Goal: Information Seeking & Learning: Find specific fact

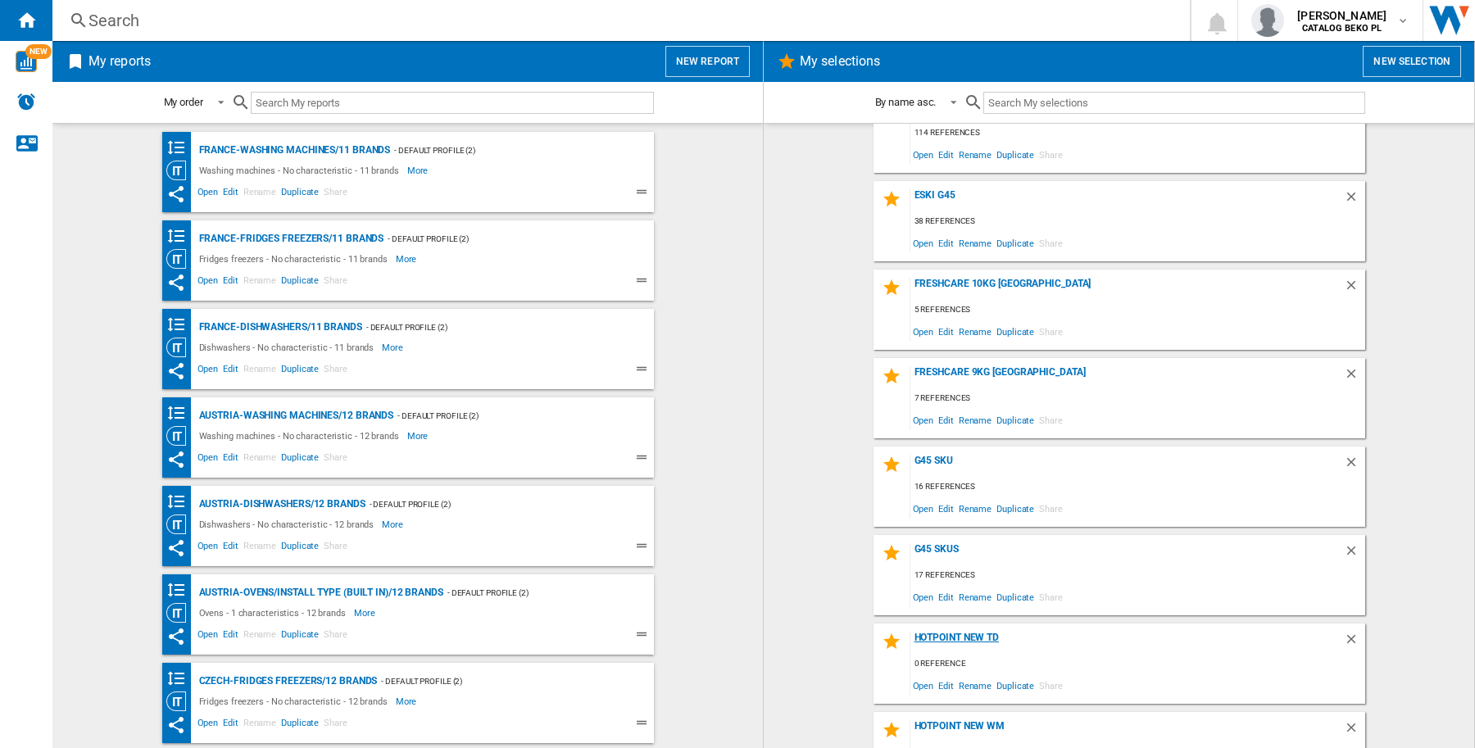
scroll to position [1537, 0]
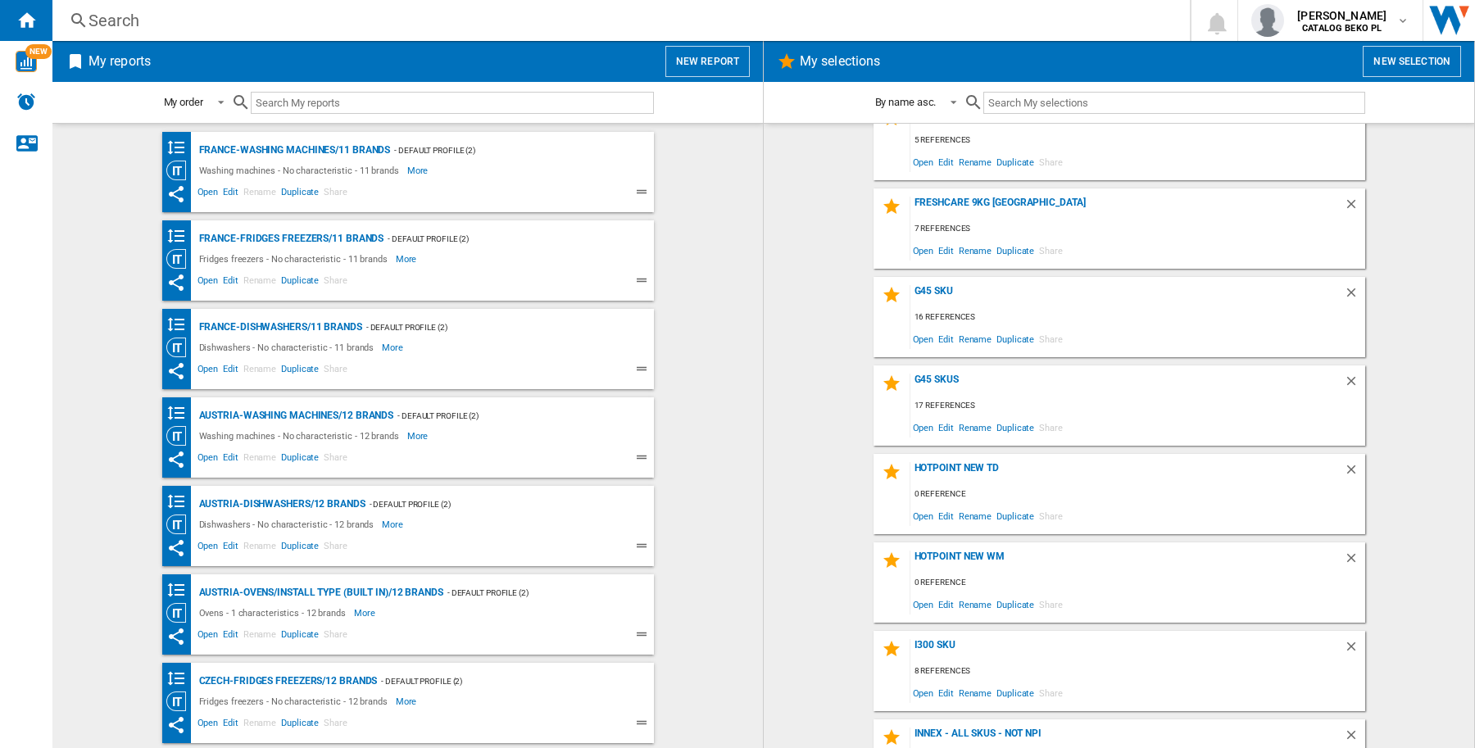
click at [1442, 402] on wk-selection "G45 SKUs 17 references Open Edit Rename Duplicate Share" at bounding box center [1119, 406] width 678 height 80
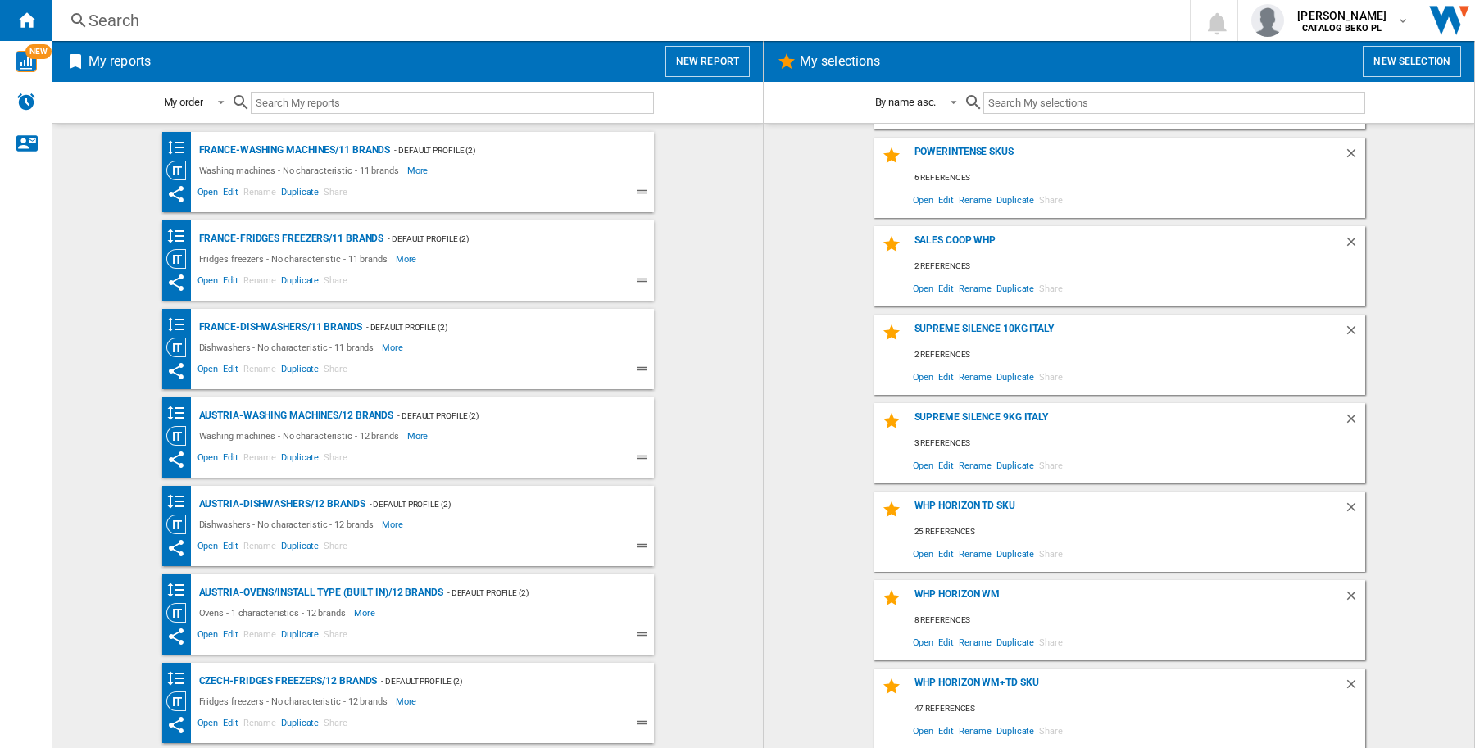
click at [1078, 687] on div "WHP Horizon WM+TD SKU" at bounding box center [1128, 688] width 434 height 22
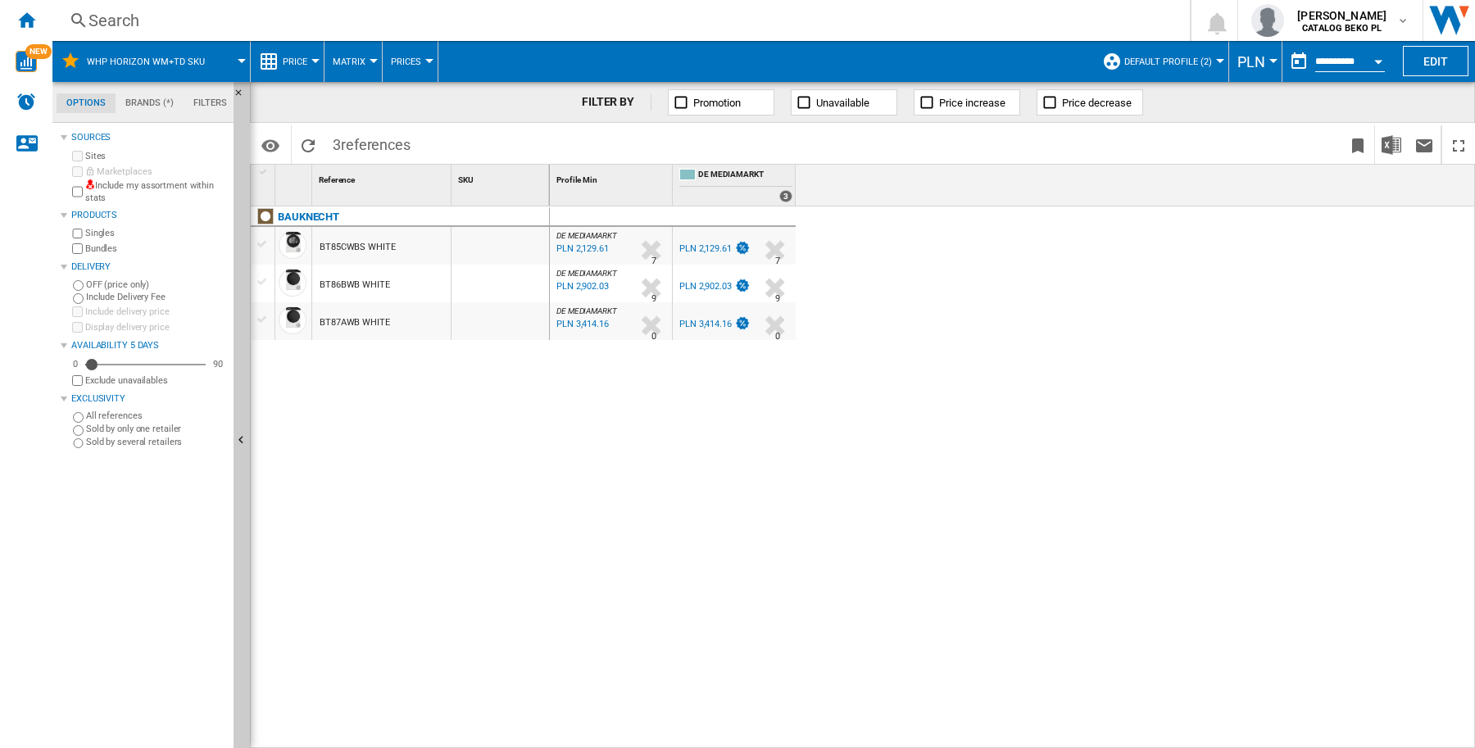
click at [306, 61] on span "Price" at bounding box center [295, 62] width 25 height 11
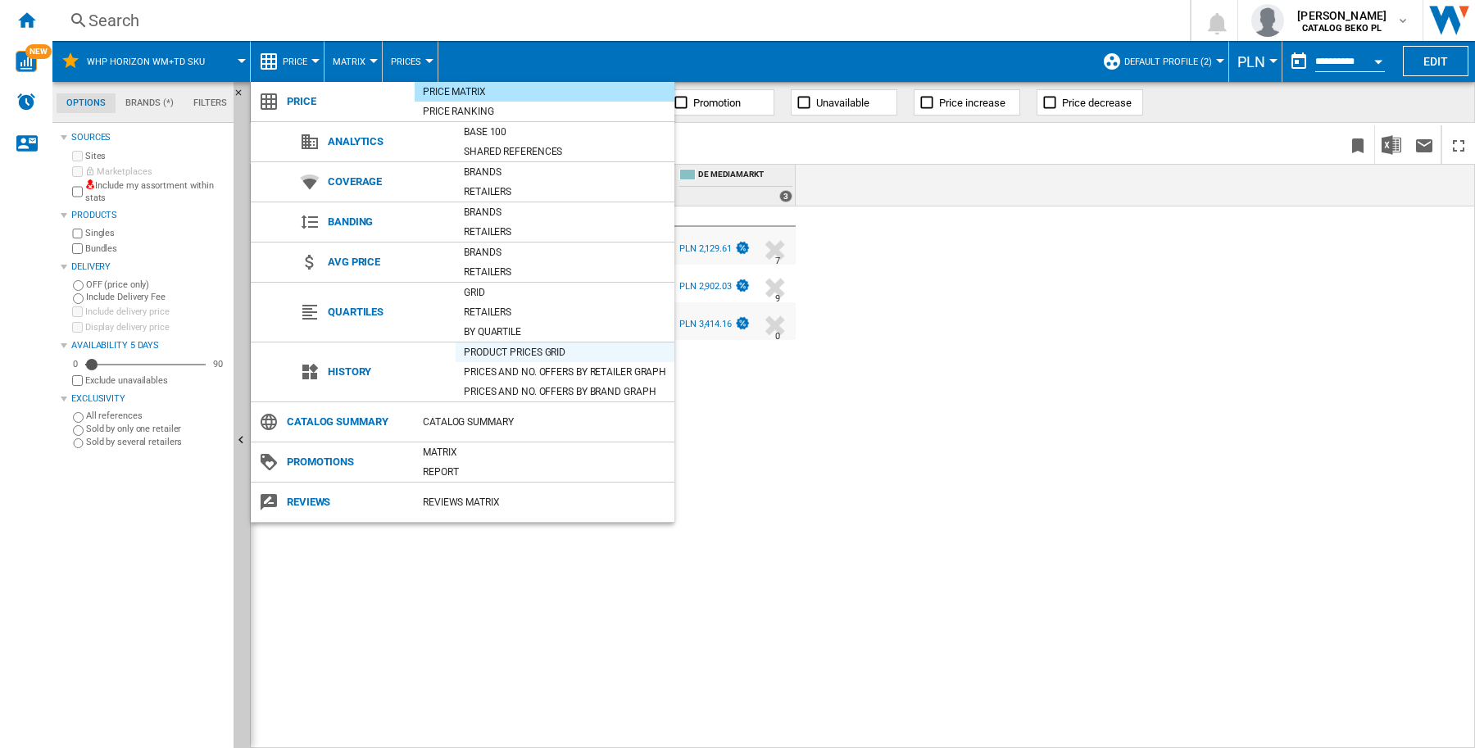
click at [501, 348] on div "Product prices grid" at bounding box center [565, 352] width 219 height 16
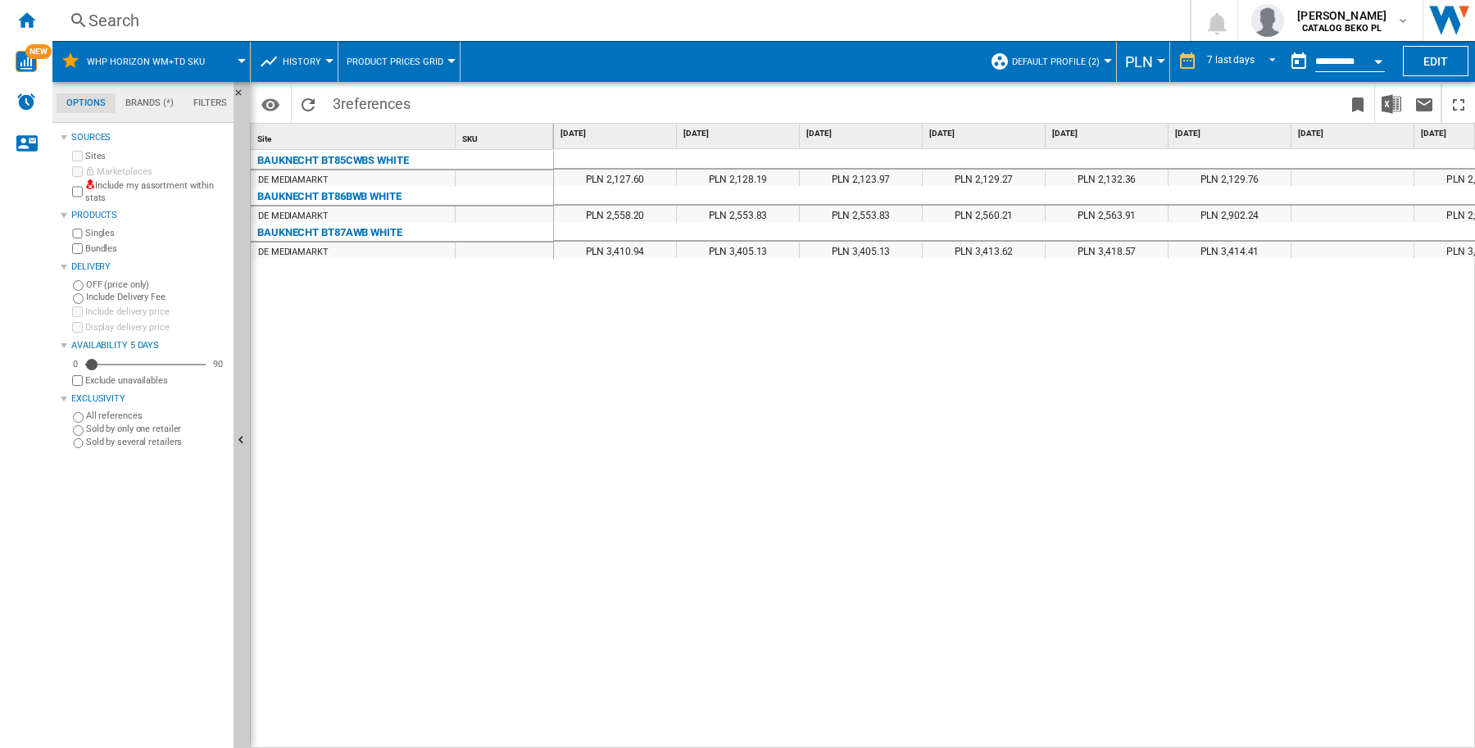
drag, startPoint x: 415, startPoint y: 164, endPoint x: 267, endPoint y: 162, distance: 147.5
click at [267, 162] on div "BAUKNECHT BT85CWBS WHITE" at bounding box center [405, 159] width 303 height 16
click at [34, 17] on ng-md-icon "Home" at bounding box center [26, 20] width 20 height 20
click at [35, 25] on ng-md-icon "Home" at bounding box center [26, 20] width 20 height 20
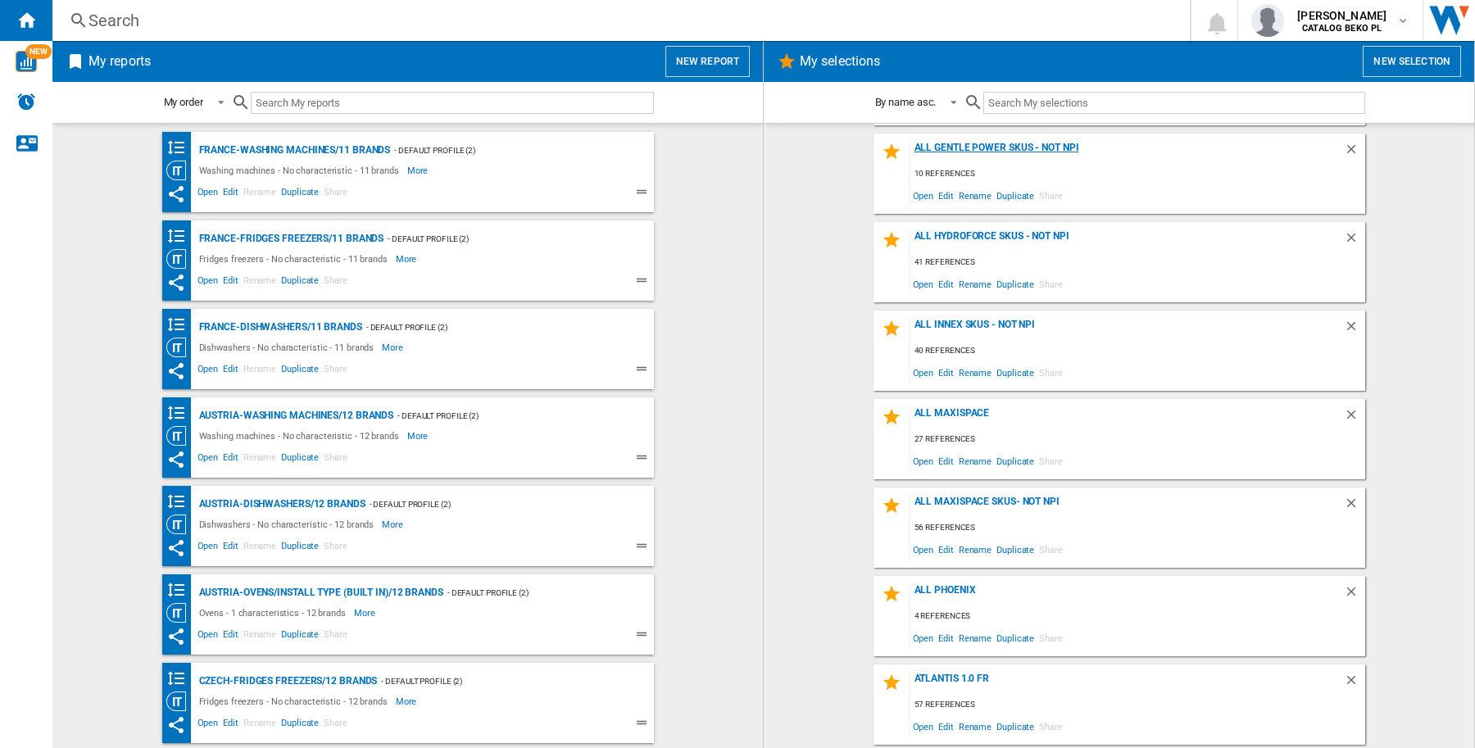
scroll to position [615, 0]
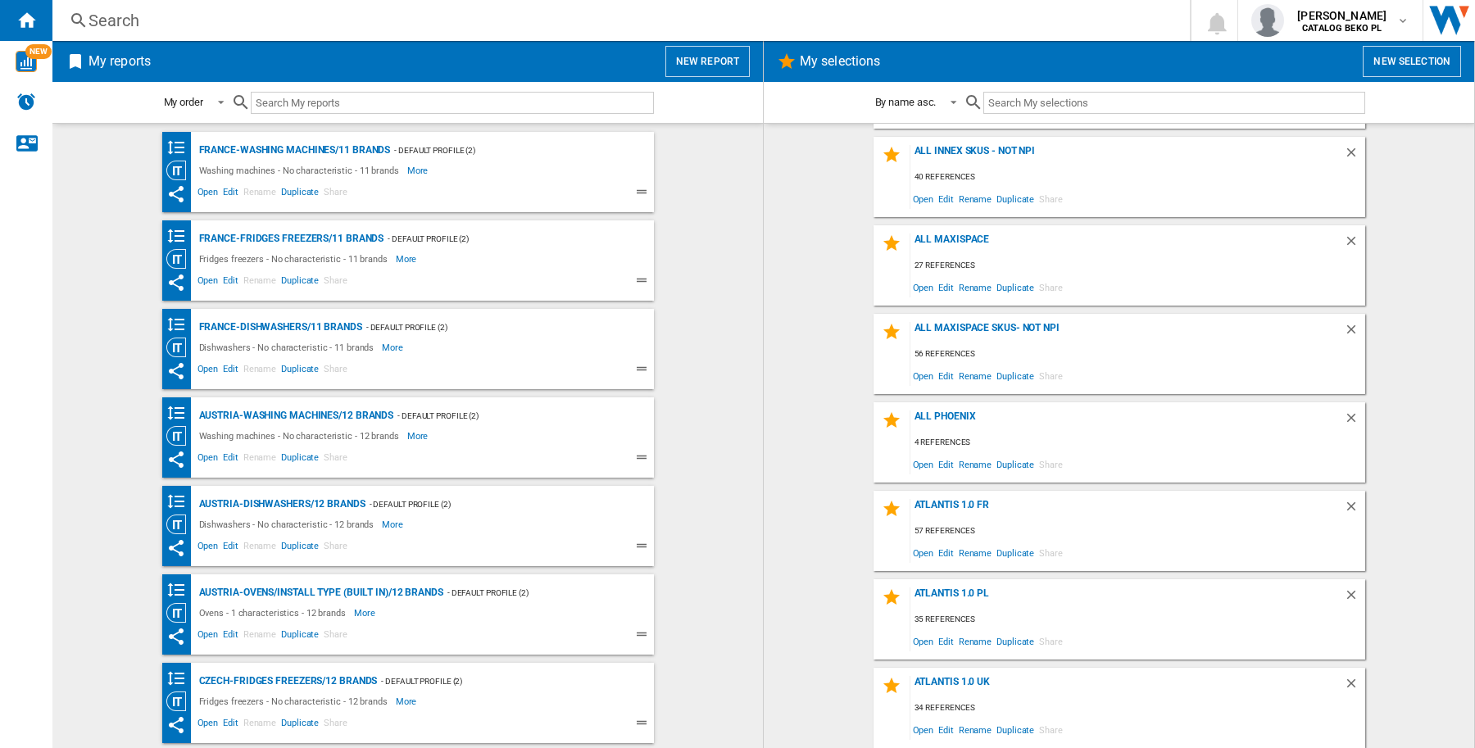
drag, startPoint x: 1182, startPoint y: 509, endPoint x: 1182, endPoint y: 474, distance: 35.2
click at [985, 683] on div "WHP Horizon WM+TD SKU" at bounding box center [1128, 688] width 434 height 22
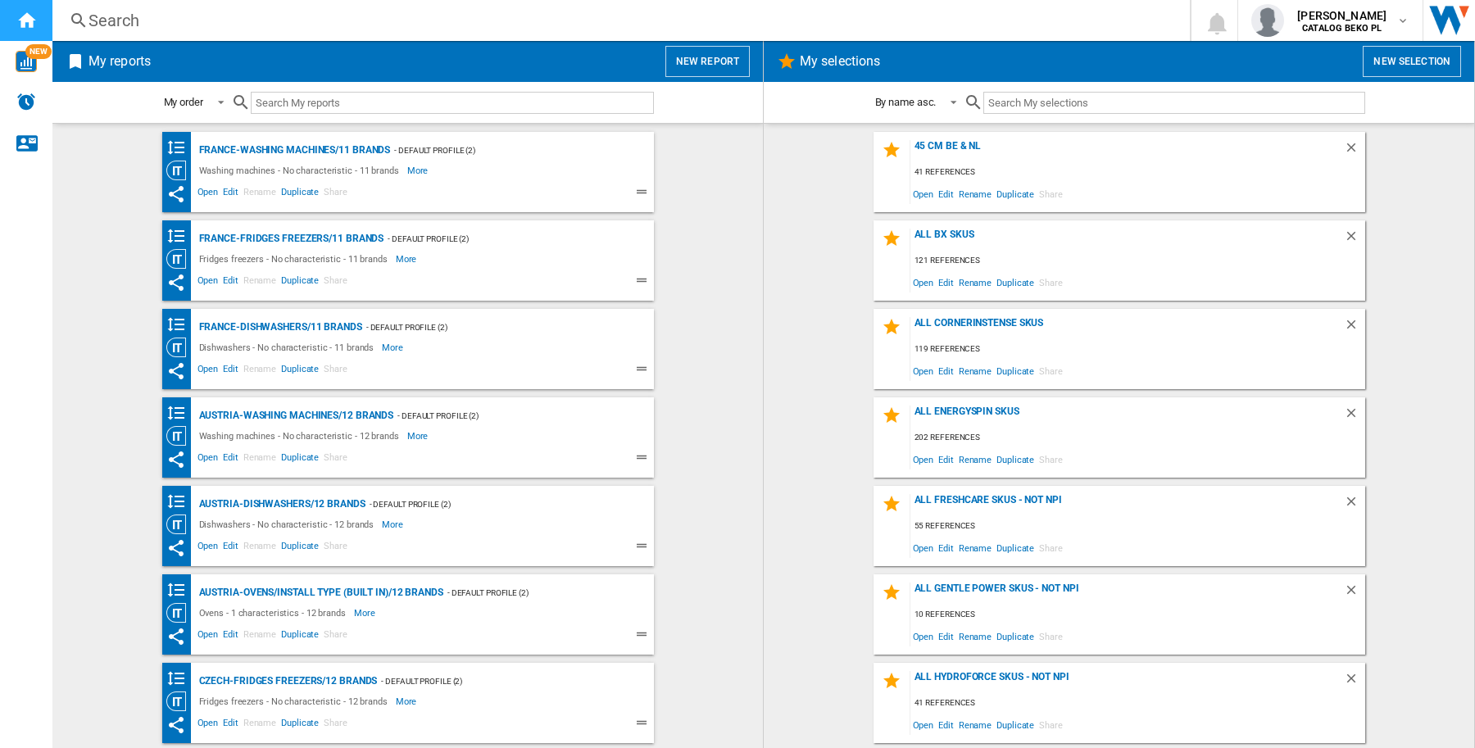
click at [30, 10] on ng-md-icon "Home" at bounding box center [26, 20] width 20 height 20
click at [354, 25] on div "Search" at bounding box center [618, 20] width 1059 height 23
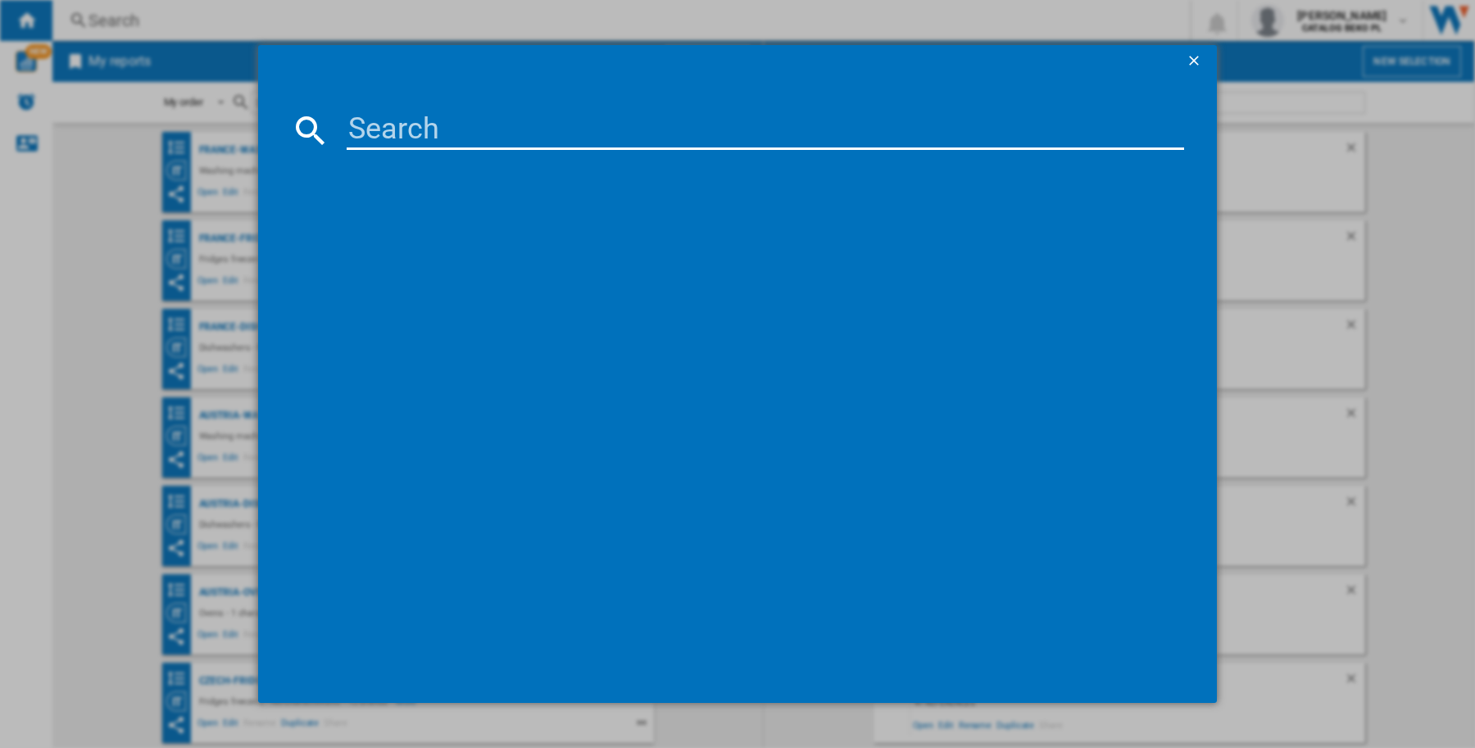
click at [546, 144] on input at bounding box center [766, 130] width 838 height 39
paste input "WHIRLPOOL WPM27WADSIT WHITE"
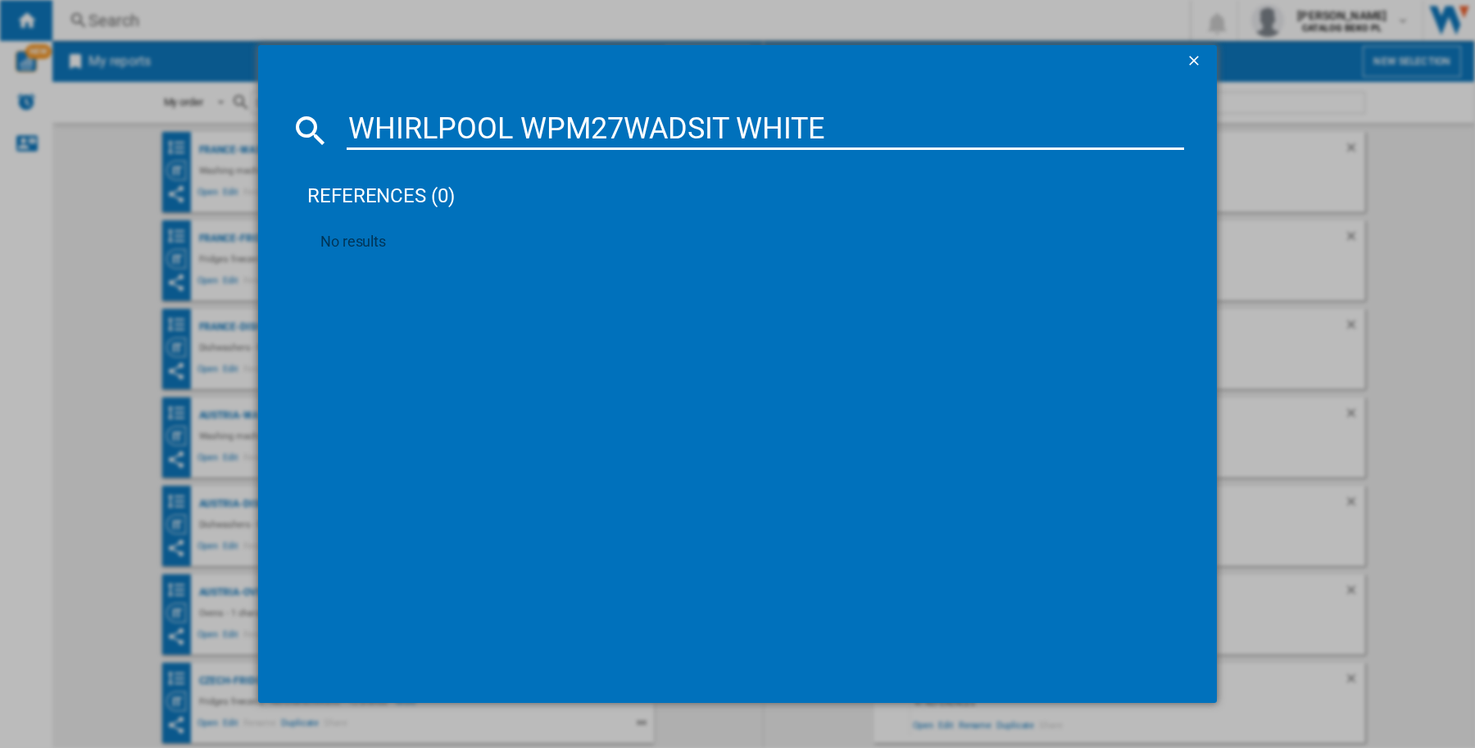
type input "WHIRLPOOL WPM27WADSIT WHITE"
click at [407, 195] on div "references (0)" at bounding box center [745, 188] width 877 height 61
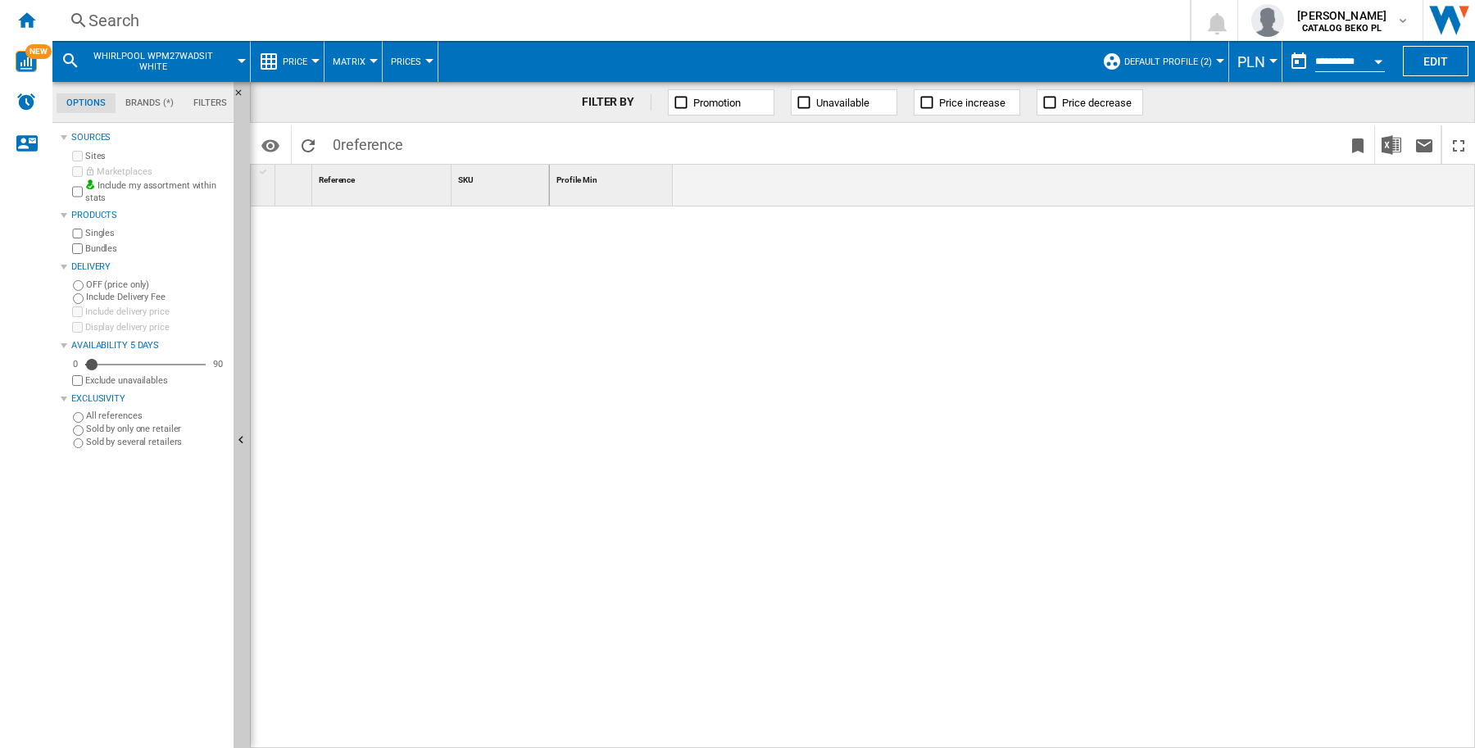
click at [1207, 59] on button "Default profile (2)" at bounding box center [1172, 61] width 96 height 41
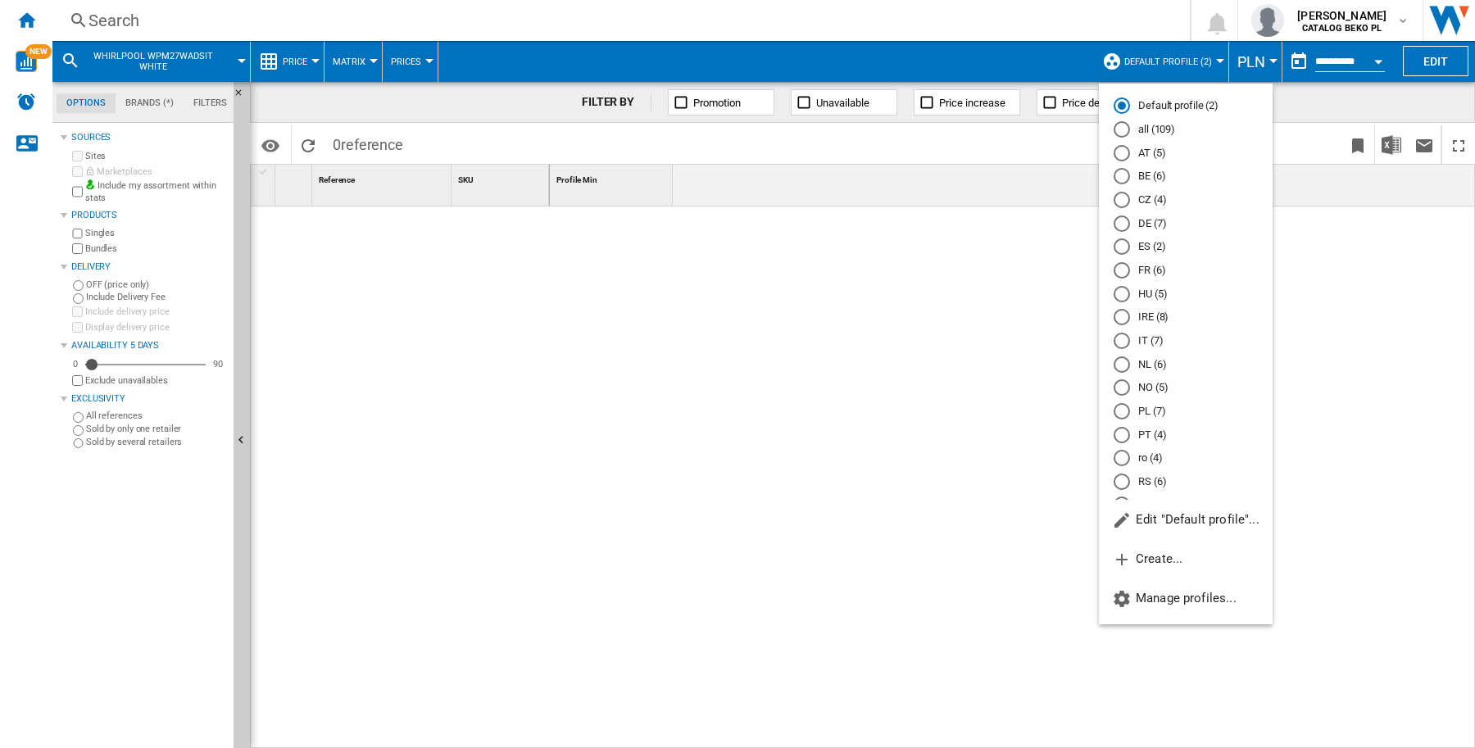
click at [1173, 129] on md-radio-button "all (109)" at bounding box center [1186, 130] width 144 height 16
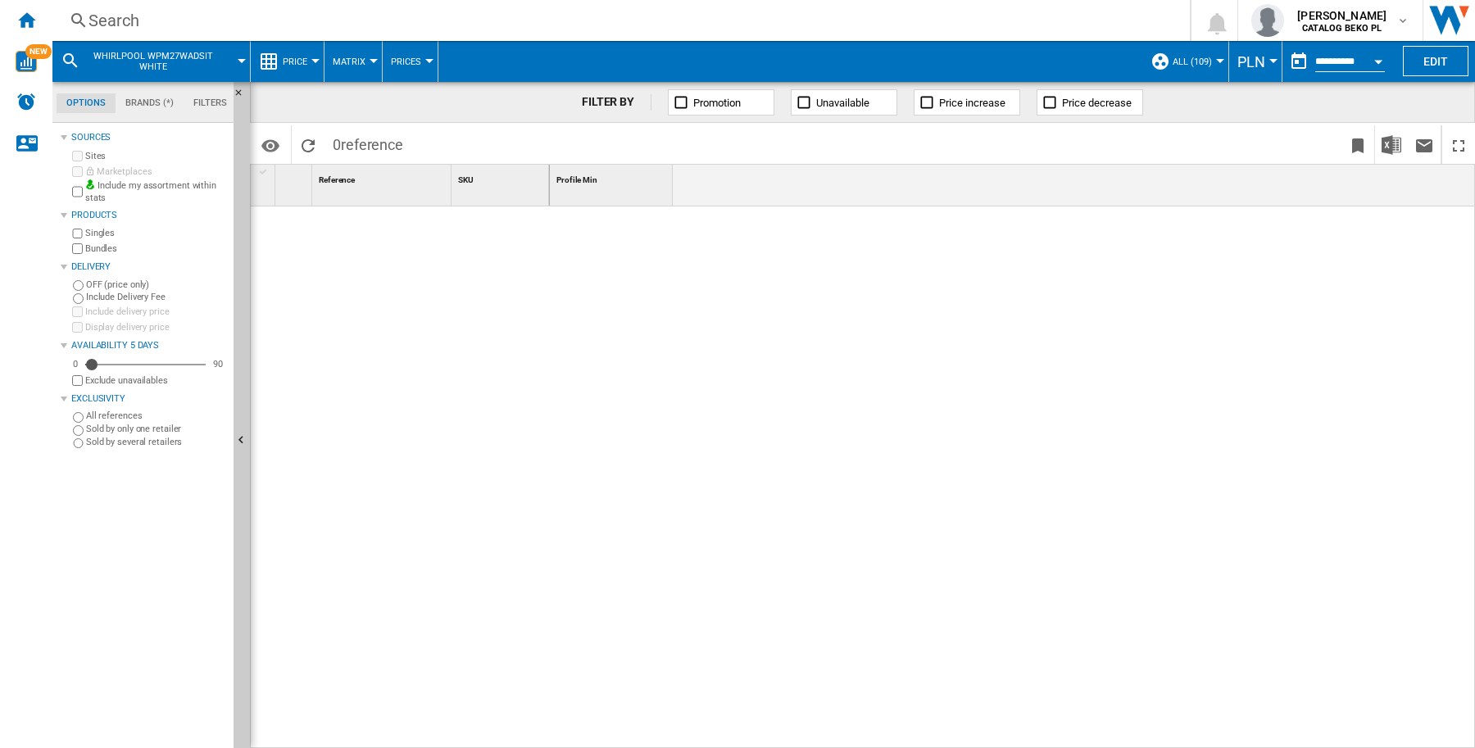
click at [70, 193] on div "Include my assortment within stats" at bounding box center [148, 191] width 158 height 25
click at [1359, 26] on b "CATALOG BEKO PL" at bounding box center [1342, 28] width 80 height 11
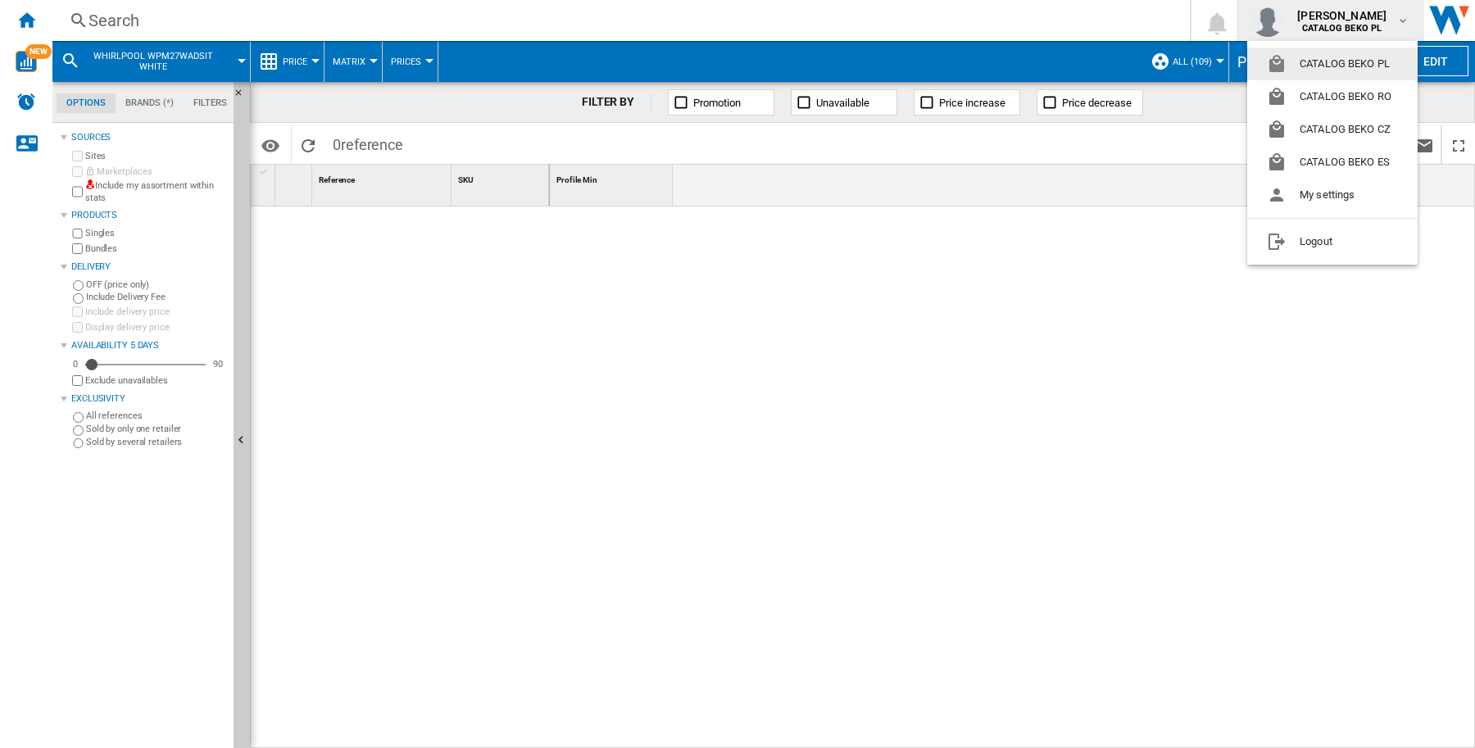
click at [1186, 53] on md-backdrop at bounding box center [737, 374] width 1475 height 748
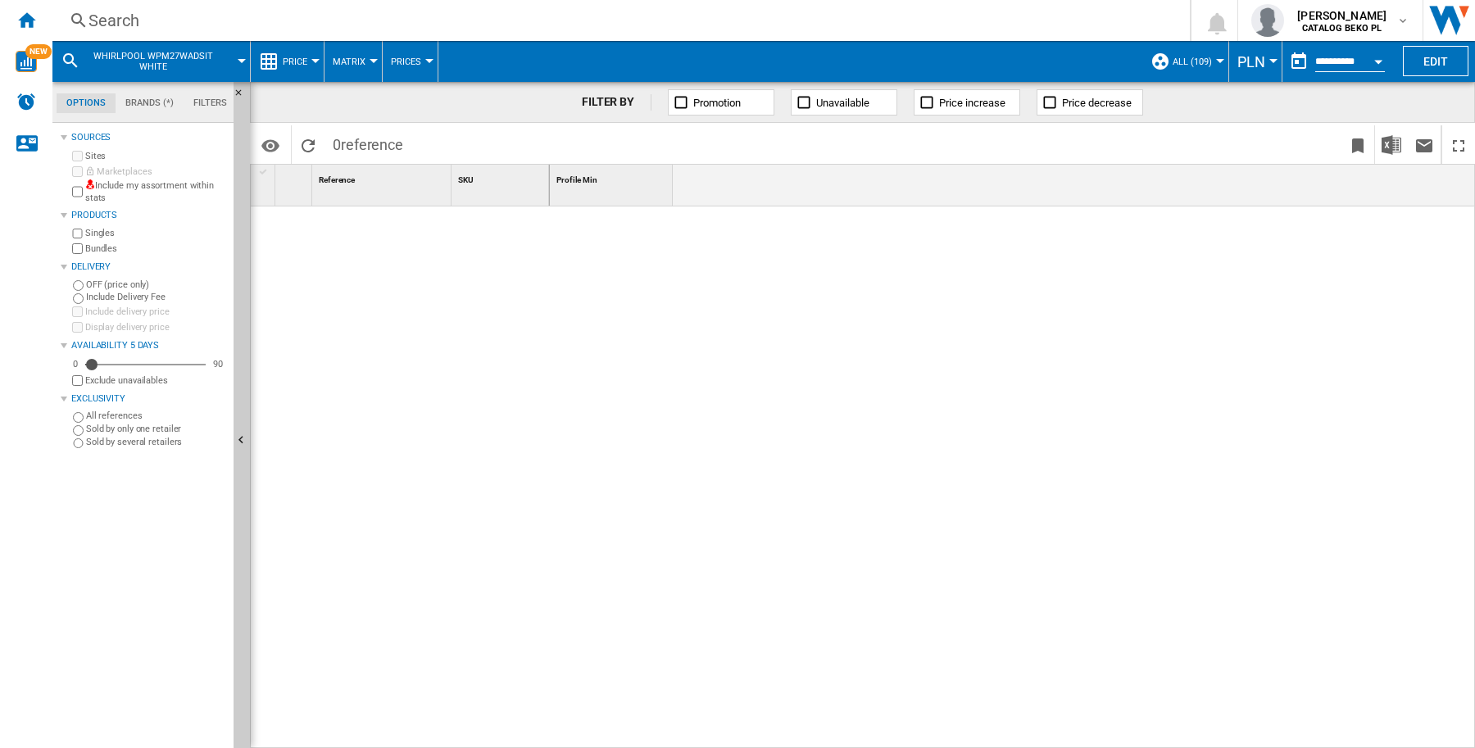
click at [1187, 59] on span "all (109)" at bounding box center [1192, 62] width 39 height 11
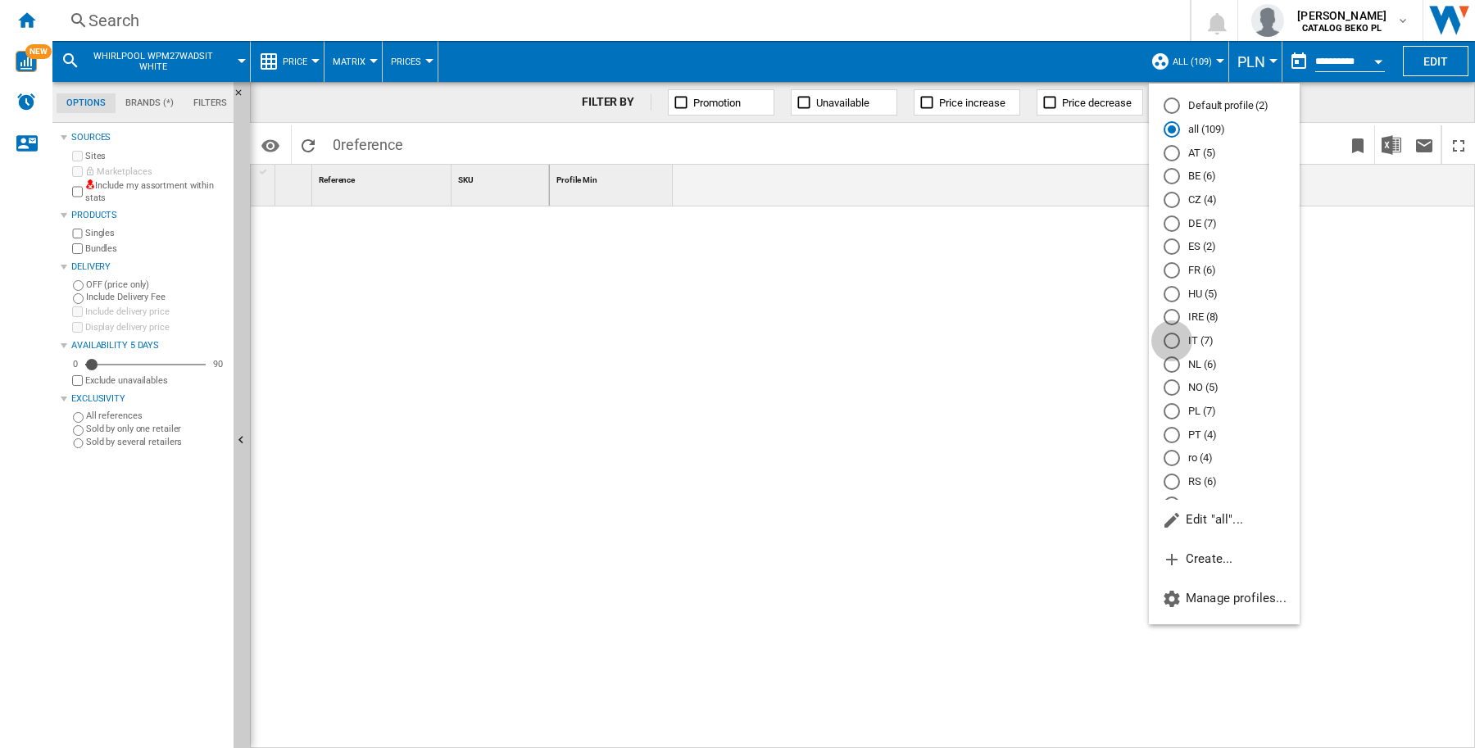
click at [1170, 334] on div "IT (7)" at bounding box center [1172, 341] width 16 height 16
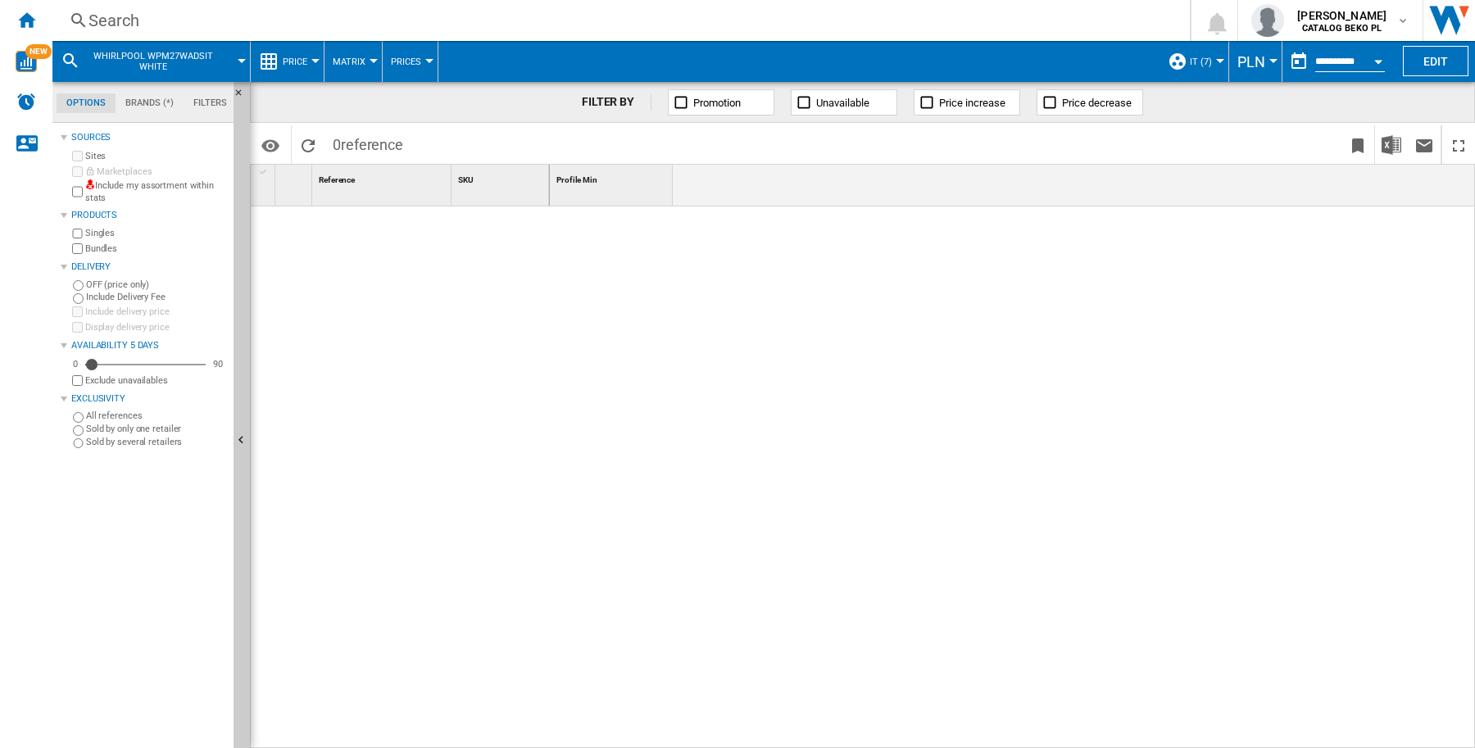
click at [108, 29] on div "Search" at bounding box center [618, 20] width 1059 height 23
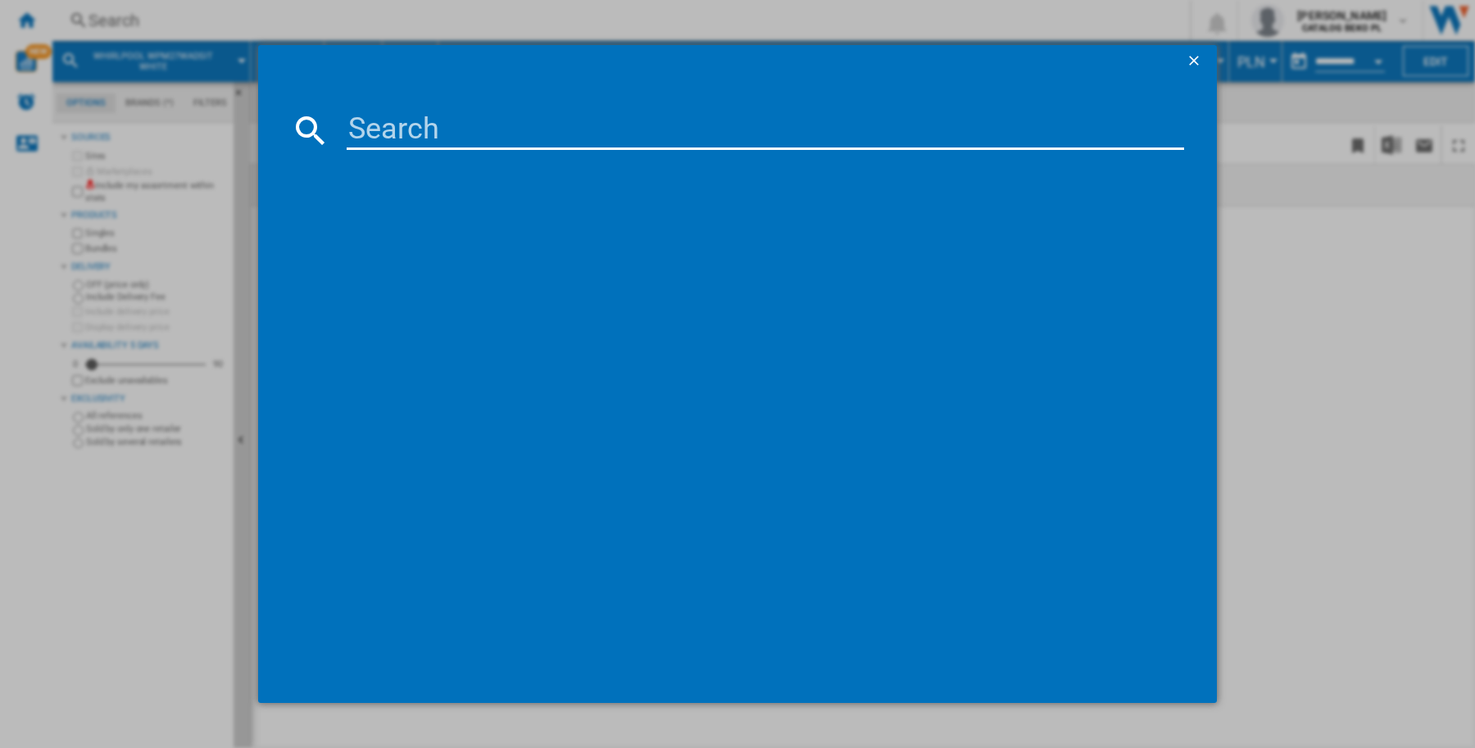
click at [441, 152] on md-dialog-content at bounding box center [737, 390] width 959 height 625
click at [441, 139] on input at bounding box center [766, 130] width 838 height 39
paste input "WHIRLPOOL WPM27WADS WHITE"
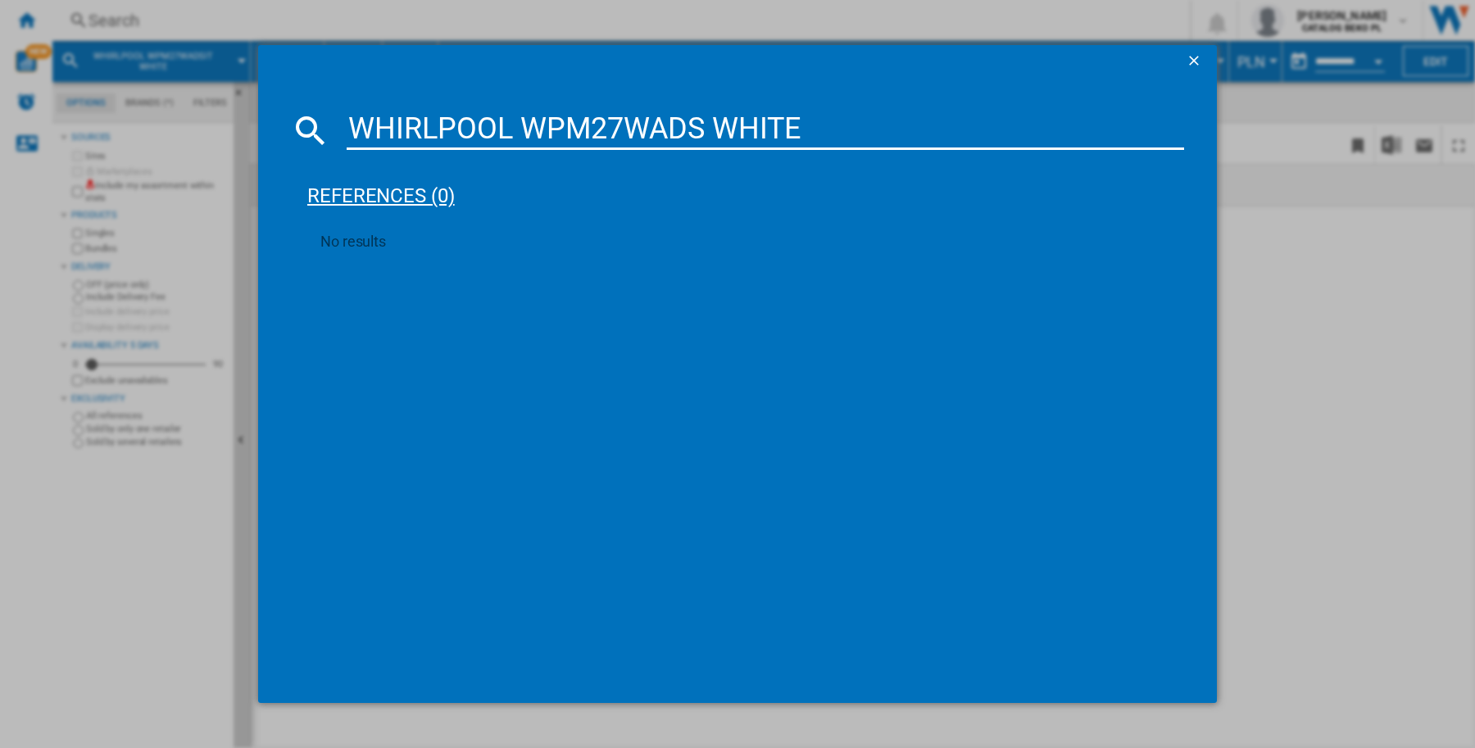
type input "WHIRLPOOL WPM27WADS WHITE"
click at [438, 194] on div "references (0)" at bounding box center [745, 188] width 877 height 61
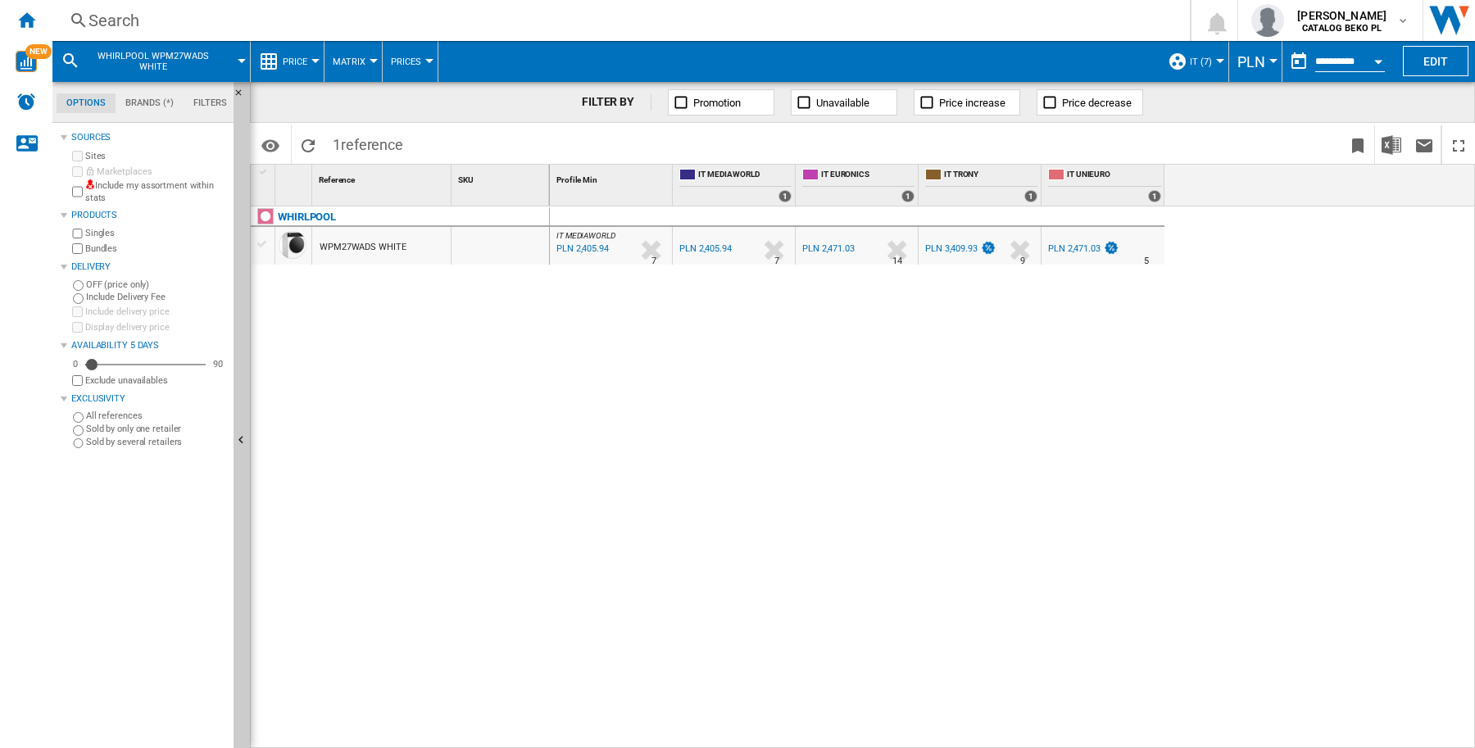
click at [359, 59] on span "Matrix" at bounding box center [349, 62] width 33 height 11
click at [305, 64] on md-backdrop at bounding box center [737, 374] width 1475 height 748
click at [305, 64] on span "Price" at bounding box center [295, 62] width 25 height 11
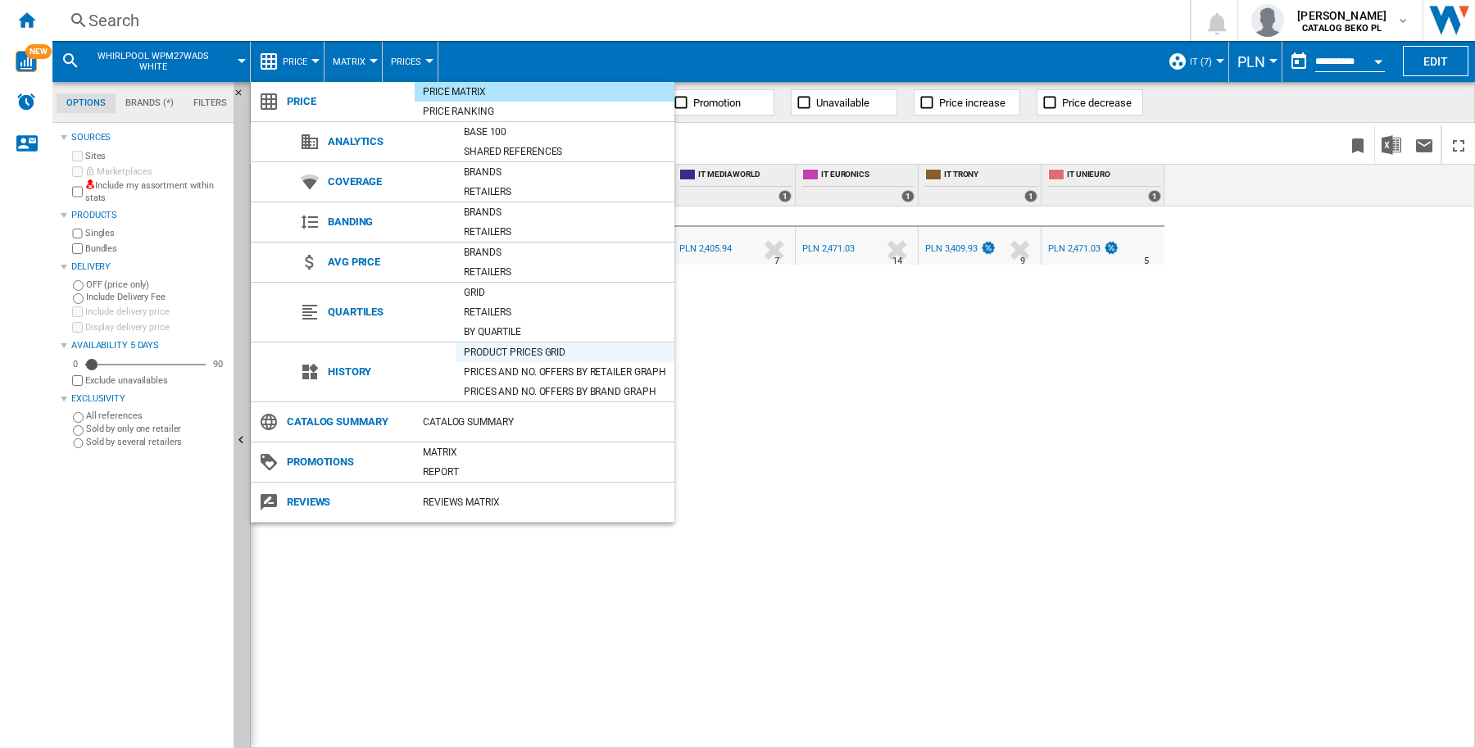
click at [538, 355] on div "Product prices grid" at bounding box center [565, 352] width 219 height 16
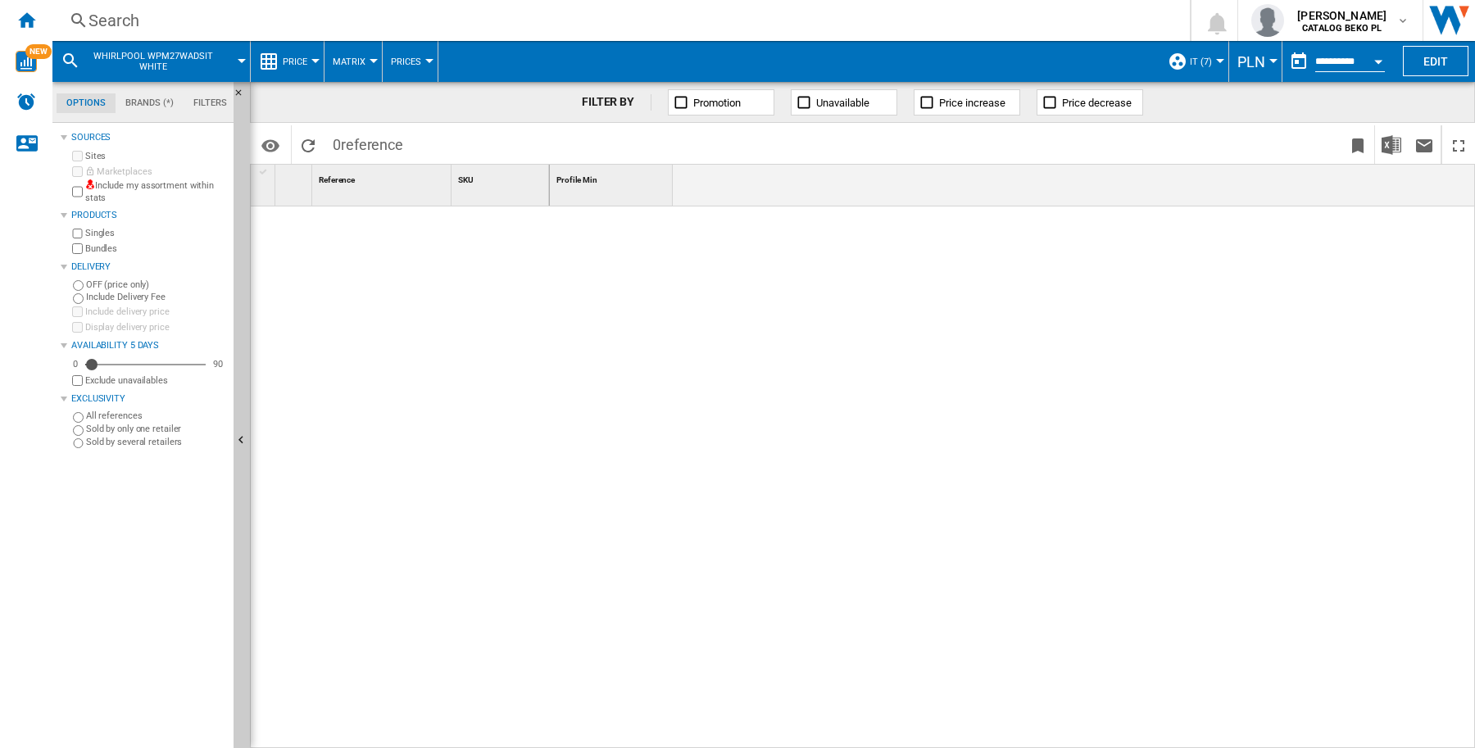
click at [1216, 62] on div at bounding box center [1220, 61] width 8 height 4
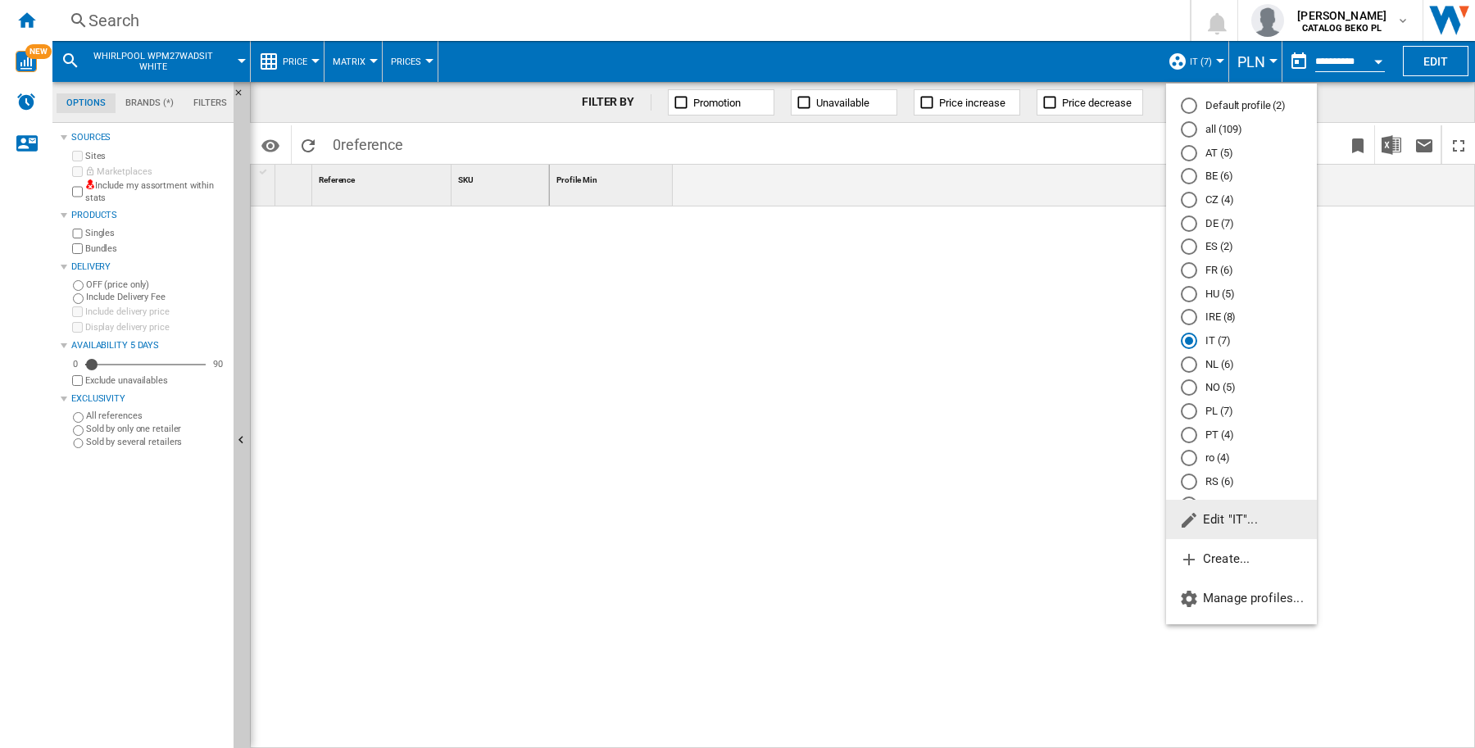
click at [915, 316] on md-backdrop at bounding box center [737, 374] width 1475 height 748
